Goal: Navigation & Orientation: Find specific page/section

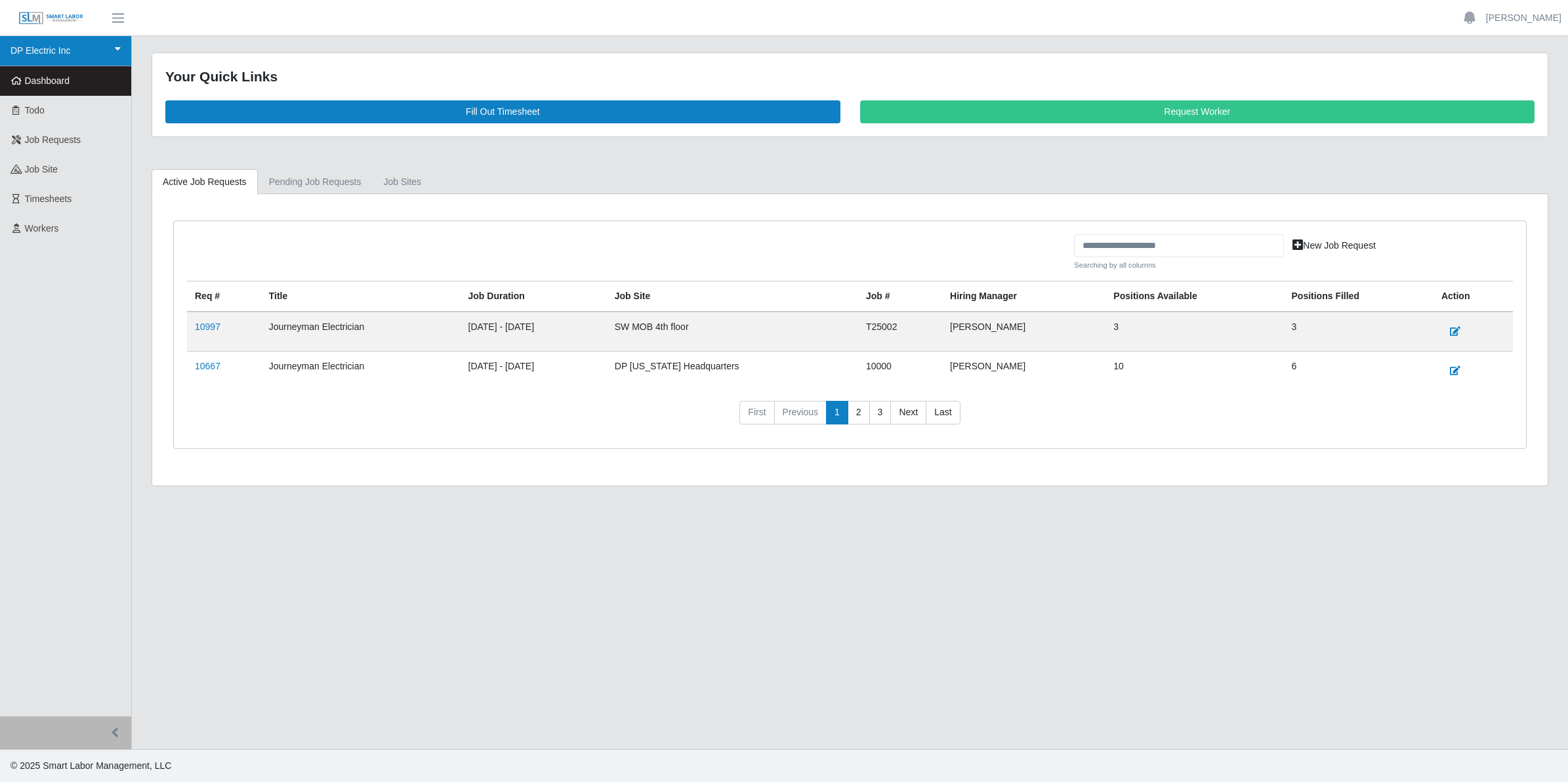
click at [50, 50] on link "DP Electric Inc" at bounding box center [66, 51] width 131 height 30
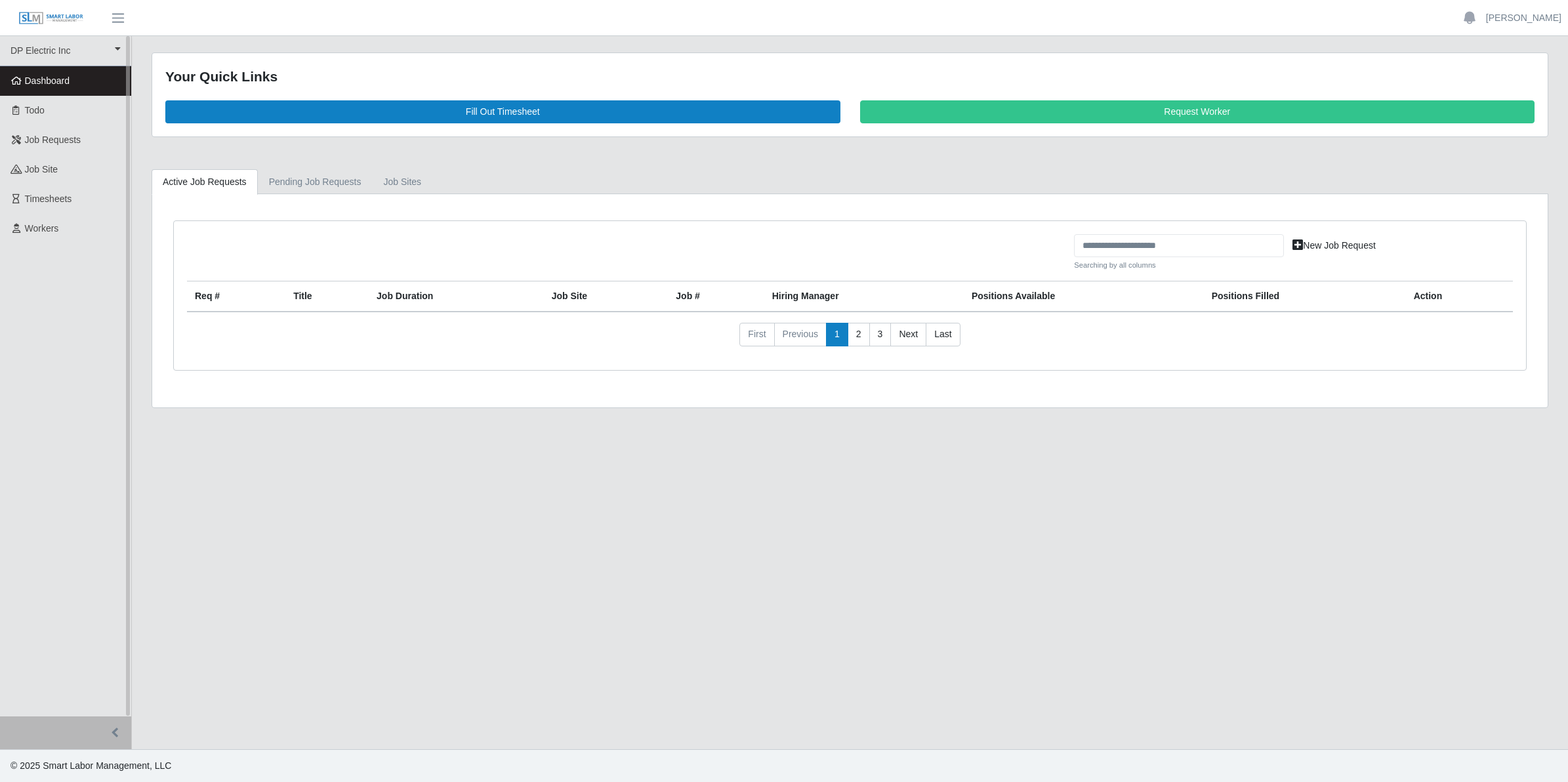
click at [71, 77] on link "Dashboard" at bounding box center [66, 80] width 131 height 29
